Goal: Task Accomplishment & Management: Manage account settings

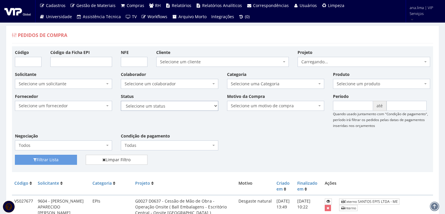
click at [191, 105] on select "Selecione um status Cancelado Aguardando Aprovação Diretoria Pedido Aprovado Ag…" at bounding box center [169, 106] width 97 height 10
select select "1"
click at [121, 101] on select "Selecione um status Cancelado Aguardando Aprovação Diretoria Pedido Aprovado Ag…" at bounding box center [169, 106] width 97 height 10
click at [59, 161] on button "Filtrar Lista" at bounding box center [46, 159] width 62 height 10
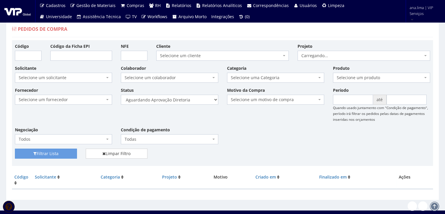
scroll to position [12, 0]
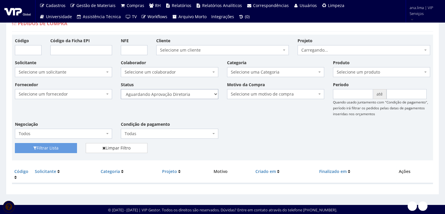
click at [199, 92] on select "Selecione um status Cancelado Aguardando Aprovação Diretoria Pedido Aprovado Ag…" at bounding box center [169, 94] width 97 height 10
click at [199, 93] on select "Selecione um status Cancelado Aguardando Aprovação Diretoria Pedido Aprovado Ag…" at bounding box center [169, 94] width 97 height 10
select select "4"
click at [121, 89] on select "Selecione um status Cancelado Aguardando Aprovação Diretoria Pedido Aprovado Ag…" at bounding box center [169, 94] width 97 height 10
click at [65, 148] on button "Filtrar Lista" at bounding box center [46, 148] width 62 height 10
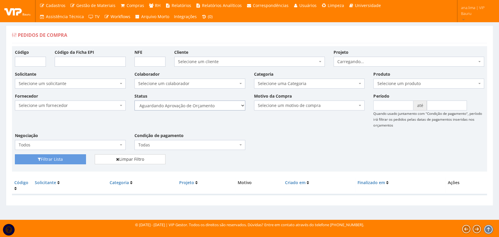
click at [220, 109] on select "Selecione um status Cancelado Aguardando Aprovação Diretoria Pedido Aprovado Ag…" at bounding box center [190, 106] width 111 height 10
select select "1"
click at [135, 101] on select "Selecione um status Cancelado Aguardando Aprovação Diretoria Pedido Aprovado Ag…" at bounding box center [190, 106] width 111 height 10
drag, startPoint x: 77, startPoint y: 155, endPoint x: 145, endPoint y: 142, distance: 68.7
click at [77, 156] on button "Filtrar Lista" at bounding box center [50, 159] width 71 height 10
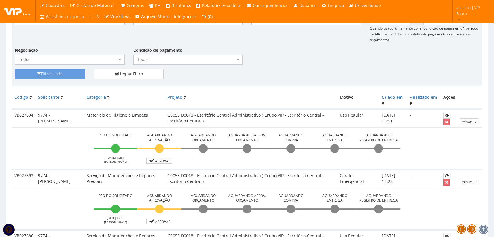
scroll to position [97, 0]
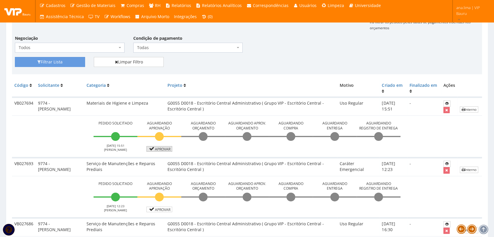
click at [157, 149] on link "Aprovar" at bounding box center [160, 149] width 26 height 6
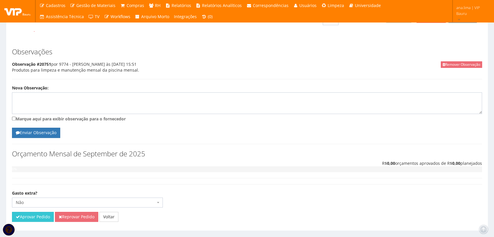
scroll to position [217, 0]
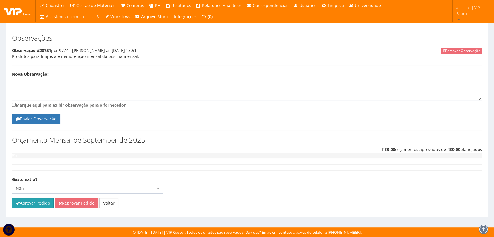
click at [42, 202] on button "Aprovar Pedido" at bounding box center [33, 203] width 42 height 10
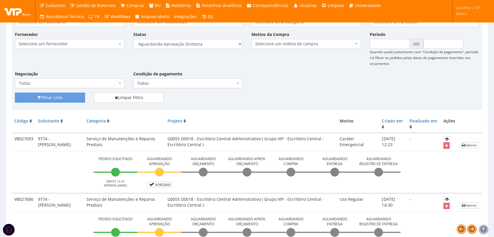
scroll to position [97, 0]
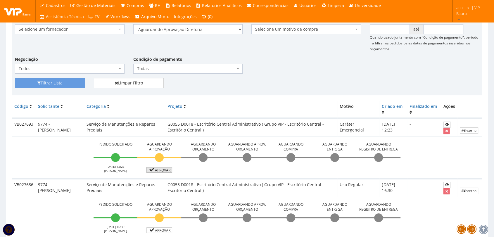
click at [162, 170] on link "Aprovar" at bounding box center [160, 170] width 26 height 6
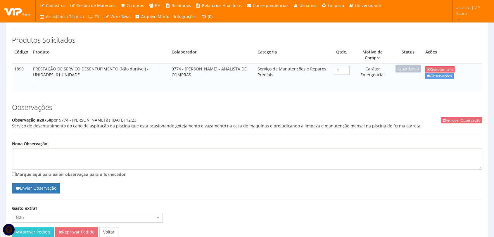
scroll to position [97, 0]
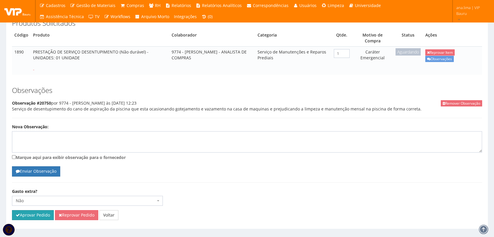
click at [44, 219] on button "Aprovar Pedido" at bounding box center [33, 215] width 42 height 10
